Goal: Information Seeking & Learning: Learn about a topic

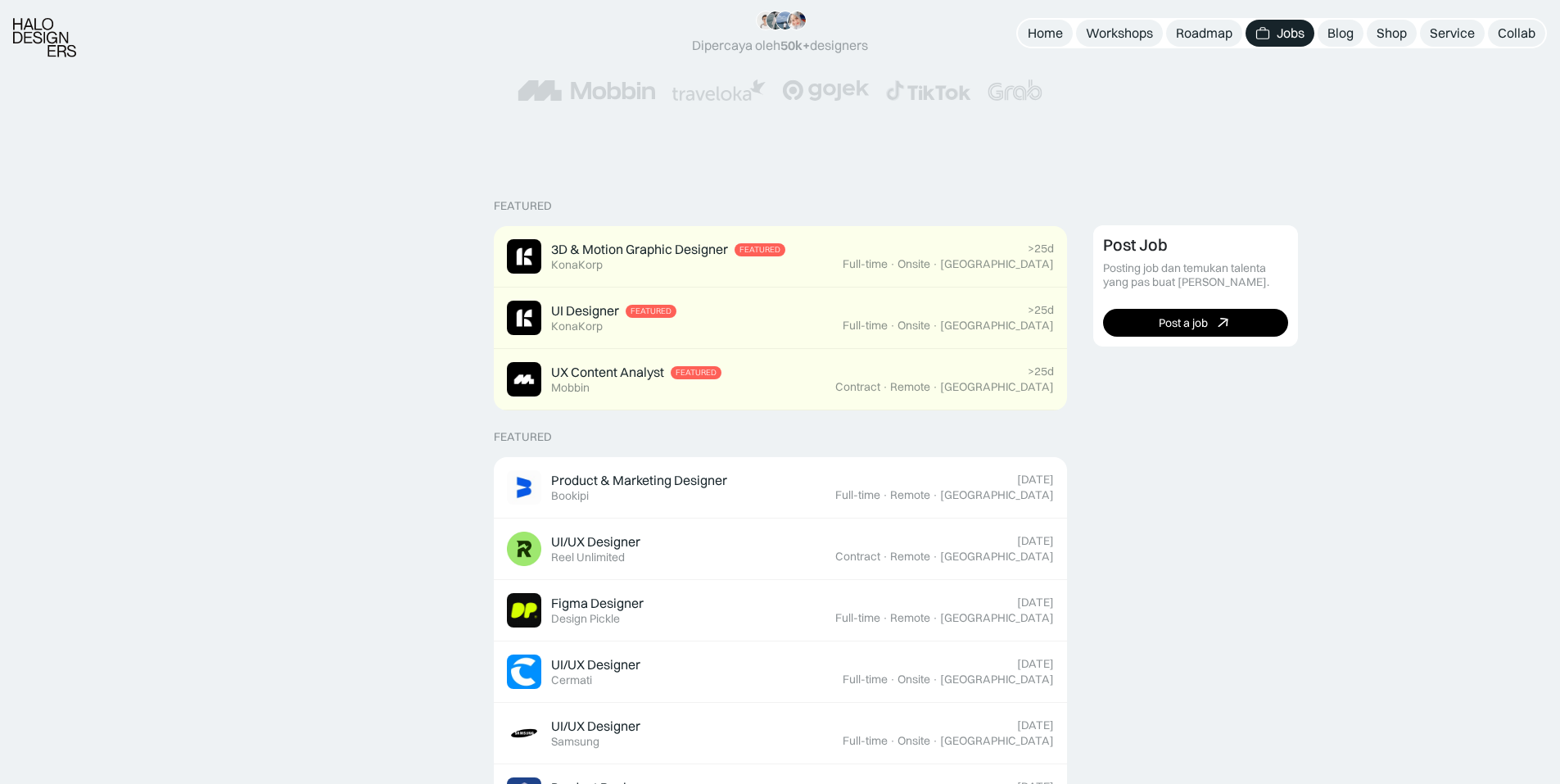
scroll to position [410, 0]
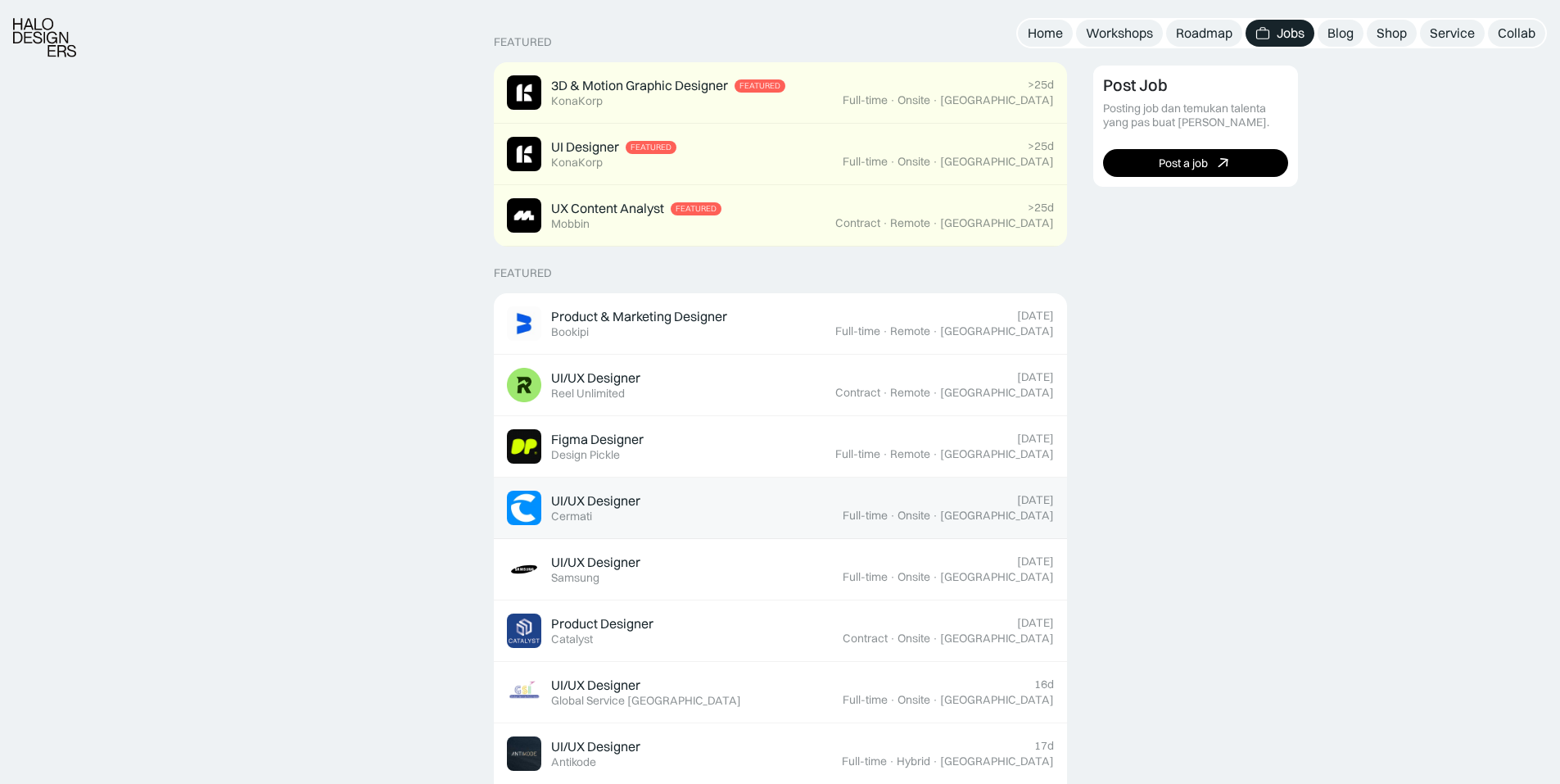
click at [606, 492] on div "UI/UX Designer Featured Cermati" at bounding box center [674, 508] width 336 height 35
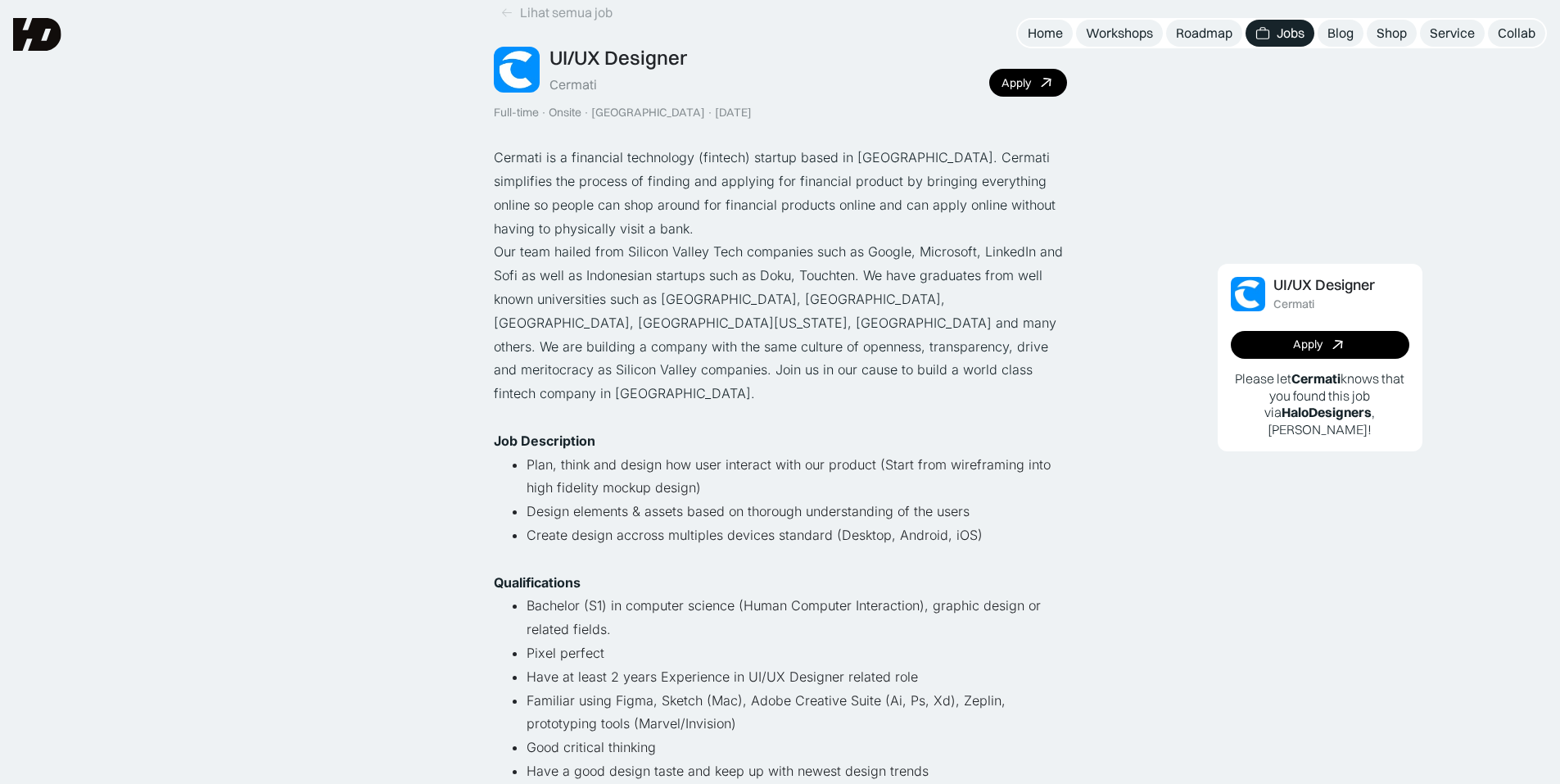
scroll to position [82, 0]
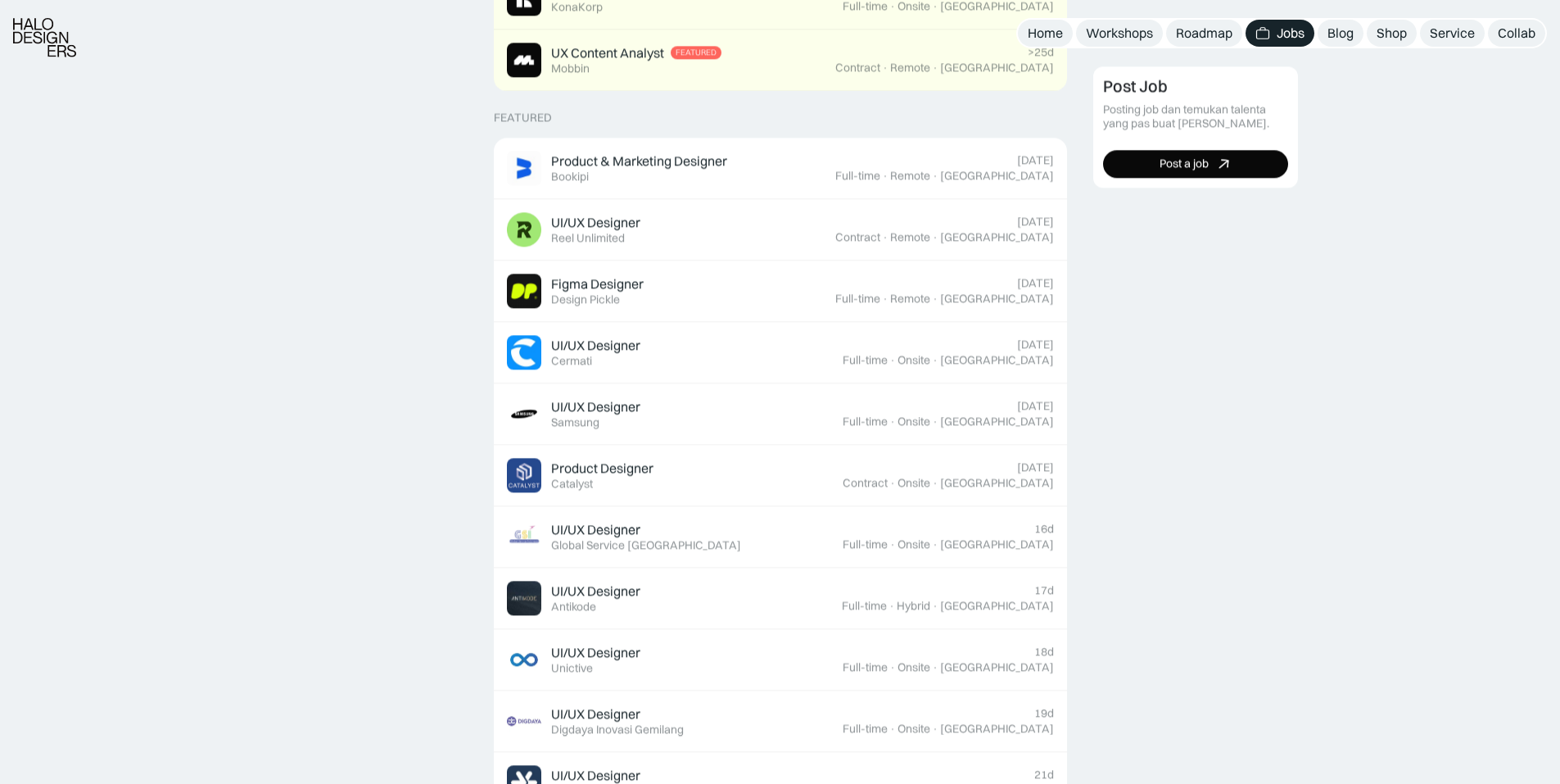
scroll to position [410, 0]
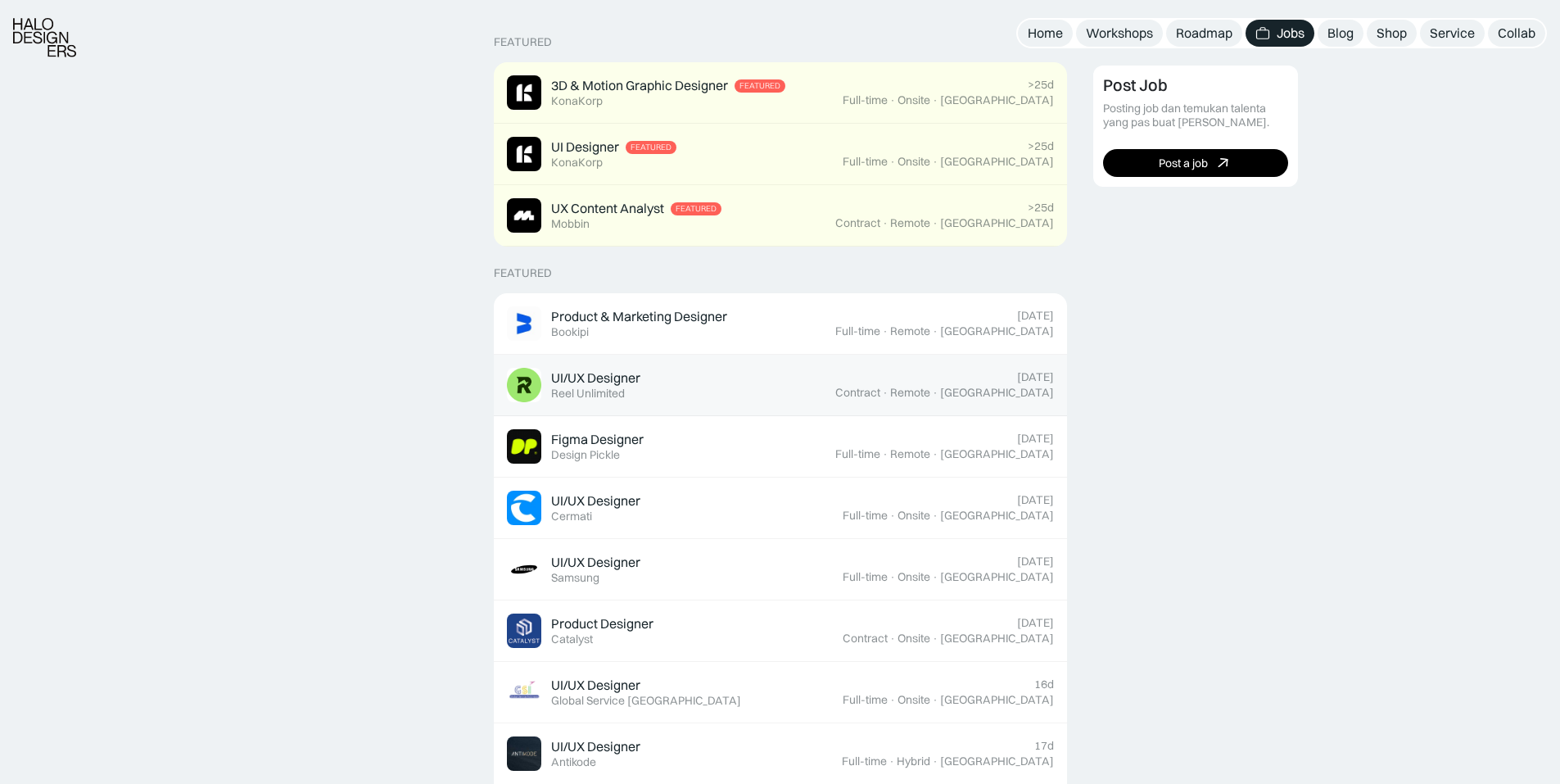
click at [585, 400] on div "Reel Unlimited" at bounding box center [588, 393] width 73 height 14
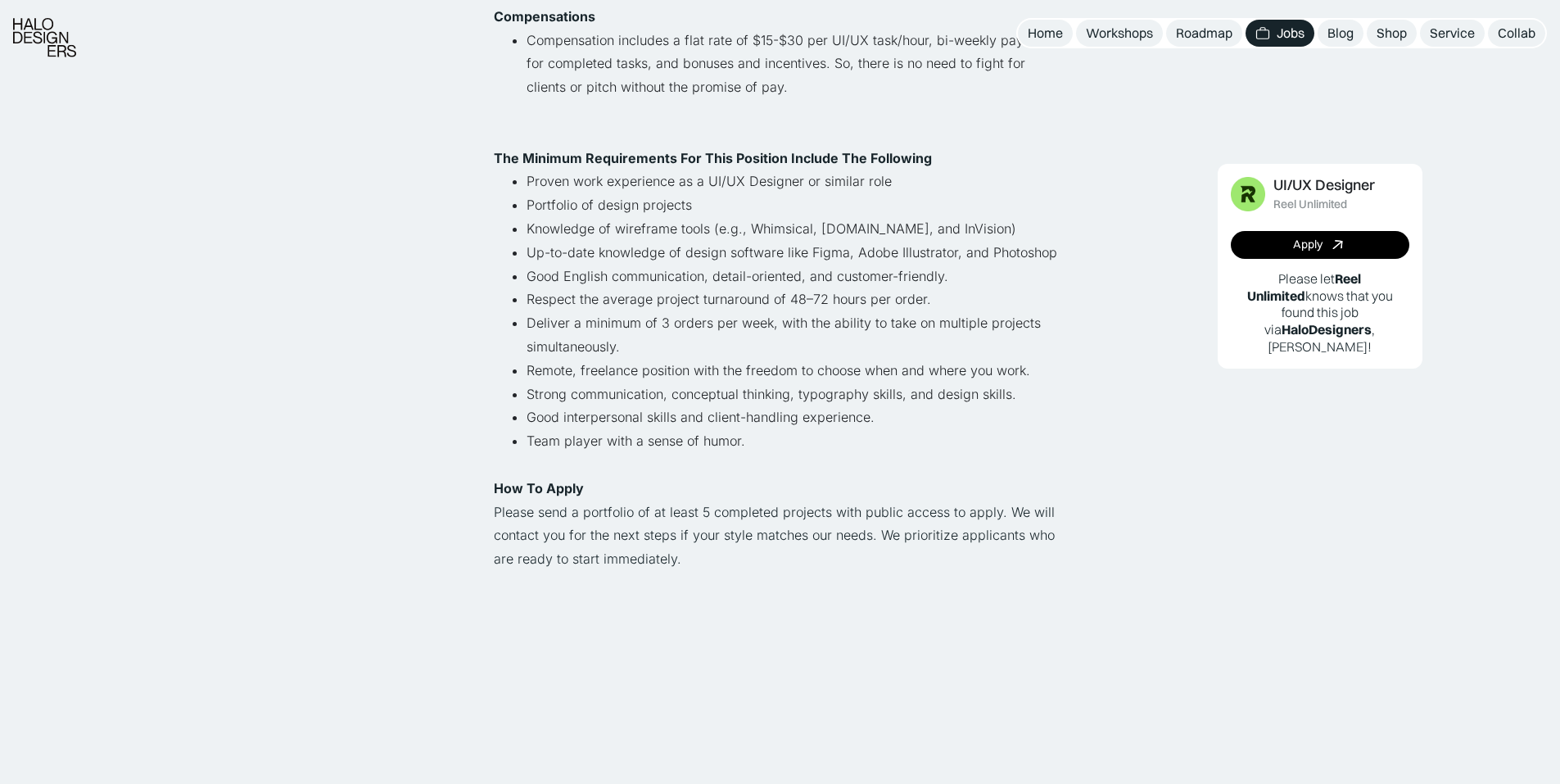
scroll to position [982, 0]
